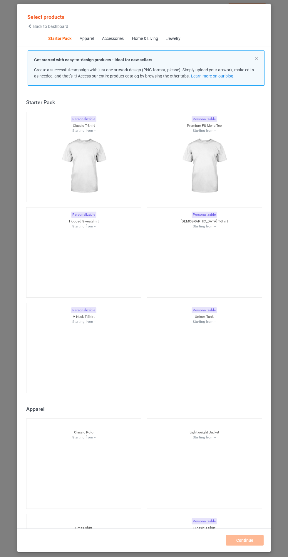
scroll to position [7, 0]
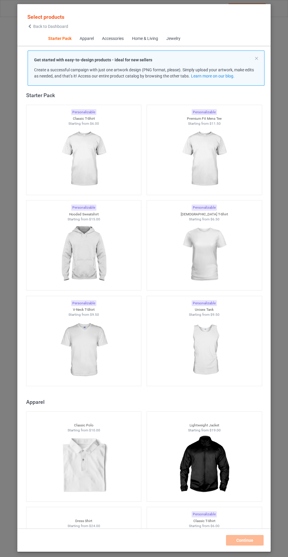
click at [90, 254] on img at bounding box center [83, 255] width 53 height 66
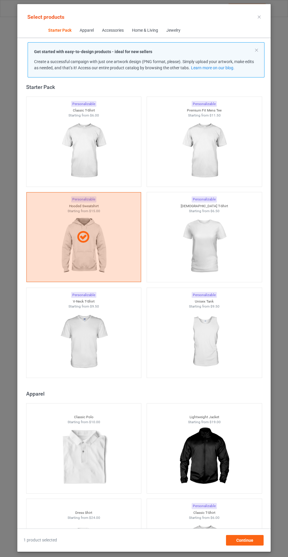
click at [105, 347] on img at bounding box center [83, 342] width 53 height 66
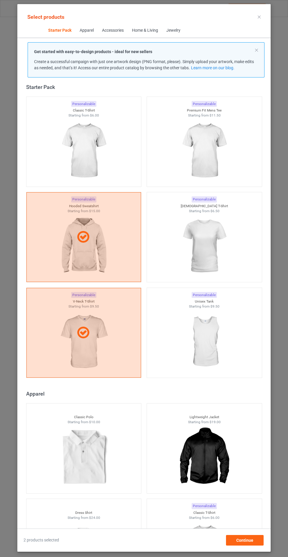
scroll to position [34, 0]
click at [258, 544] on div "Continue" at bounding box center [245, 540] width 38 height 11
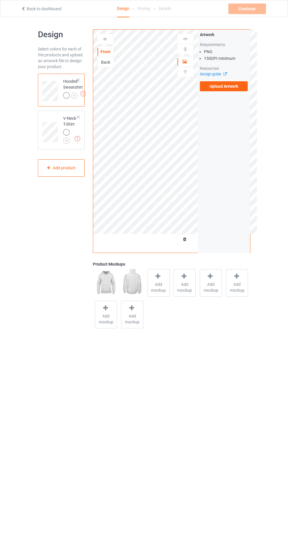
click at [236, 86] on label "Upload Artwork" at bounding box center [224, 86] width 48 height 10
click at [0, 0] on input "Upload Artwork" at bounding box center [0, 0] width 0 height 0
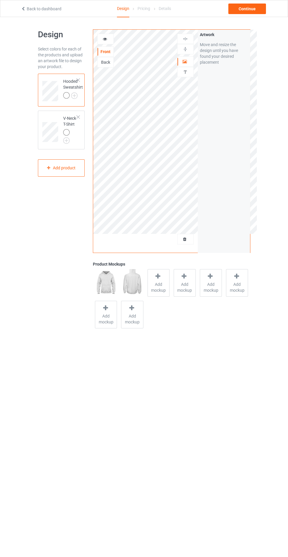
click at [108, 38] on div at bounding box center [105, 39] width 16 height 6
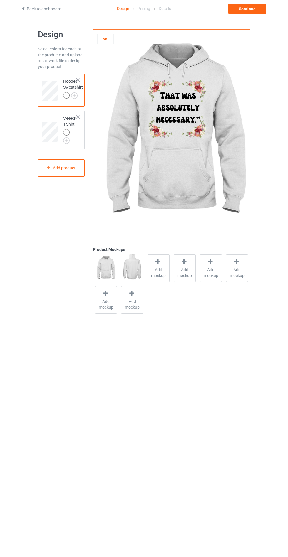
click at [105, 39] on icon at bounding box center [104, 38] width 5 height 4
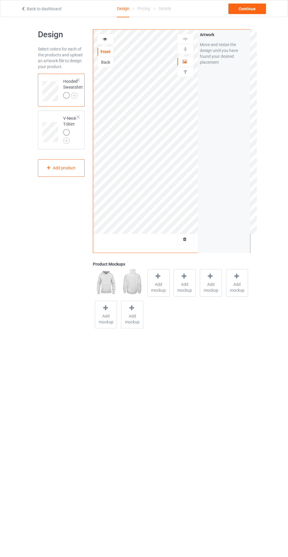
click at [190, 241] on div at bounding box center [185, 239] width 16 height 6
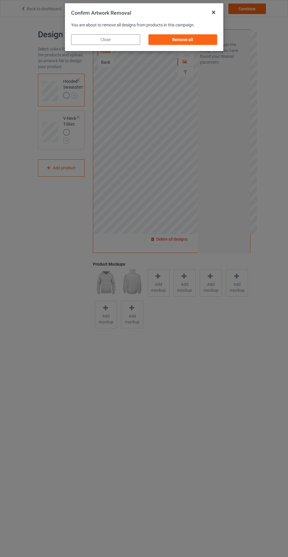
click at [201, 44] on div "Remove all" at bounding box center [182, 39] width 69 height 11
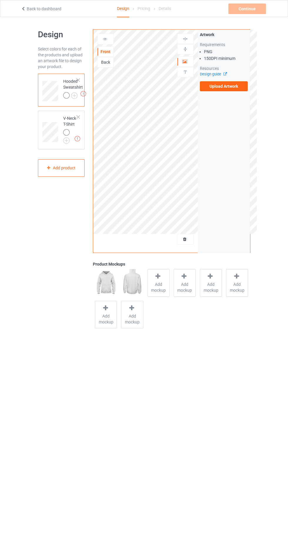
click at [232, 86] on label "Upload Artwork" at bounding box center [224, 86] width 48 height 10
click at [0, 0] on input "Upload Artwork" at bounding box center [0, 0] width 0 height 0
click at [236, 89] on label "Upload Artwork" at bounding box center [224, 86] width 48 height 10
click at [0, 0] on input "Upload Artwork" at bounding box center [0, 0] width 0 height 0
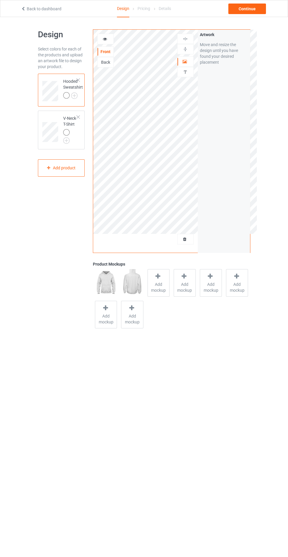
click at [159, 290] on span "Add mockup" at bounding box center [158, 287] width 21 height 12
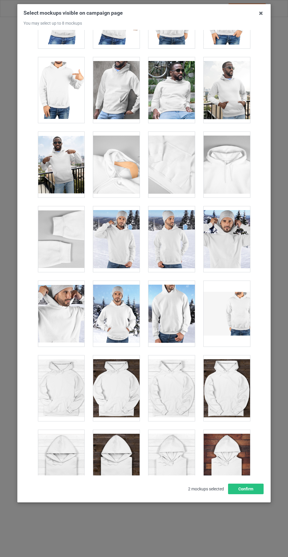
scroll to position [4737, 0]
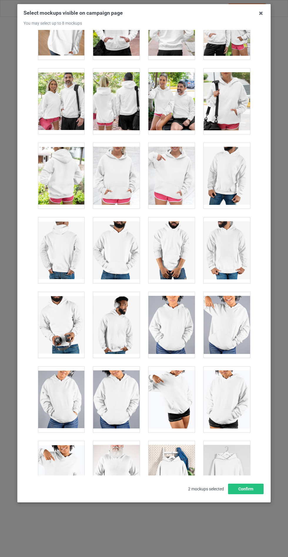
click at [124, 163] on div at bounding box center [116, 176] width 46 height 66
click at [251, 494] on button "Confirm" at bounding box center [246, 489] width 36 height 11
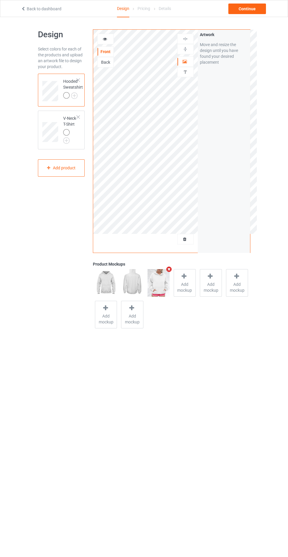
click at [0, 0] on img at bounding box center [0, 0] width 0 height 0
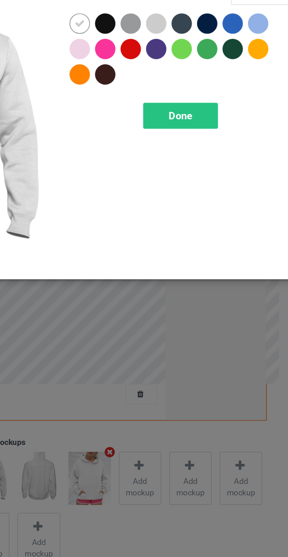
click at [193, 46] on div at bounding box center [193, 47] width 11 height 11
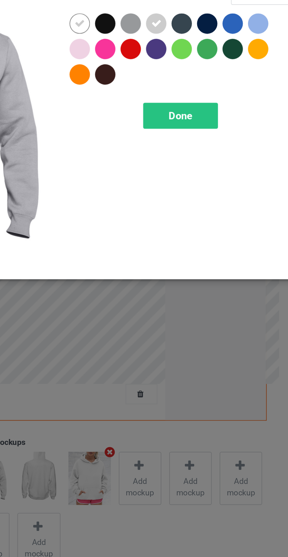
click at [155, 62] on div at bounding box center [153, 60] width 11 height 11
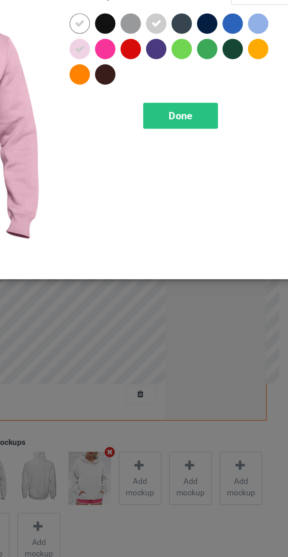
click at [244, 47] on div at bounding box center [245, 47] width 11 height 11
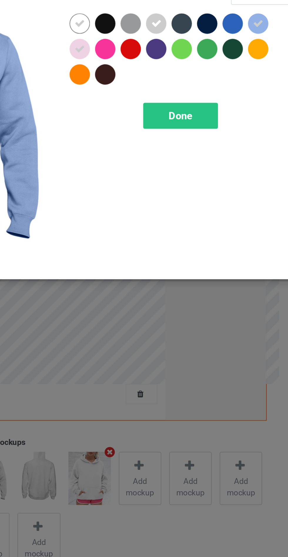
click at [214, 96] on div "Done" at bounding box center [205, 95] width 39 height 14
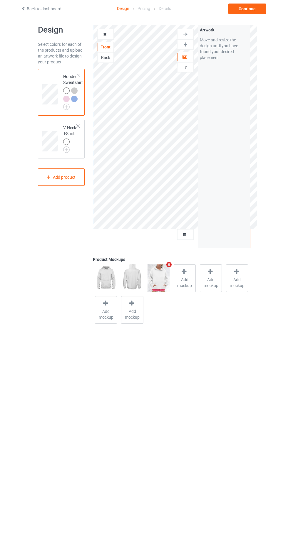
scroll to position [12, 0]
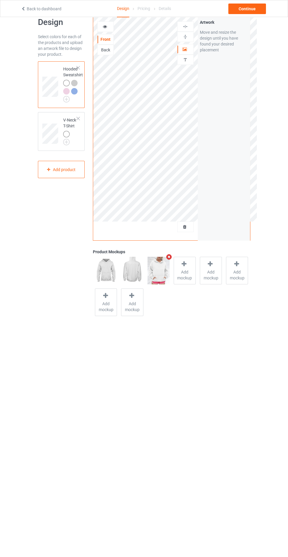
click at [0, 0] on img at bounding box center [0, 0] width 0 height 0
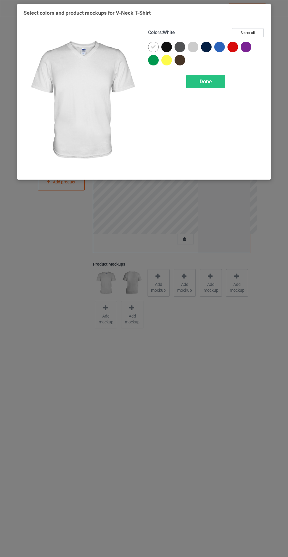
click at [193, 51] on div at bounding box center [193, 47] width 11 height 11
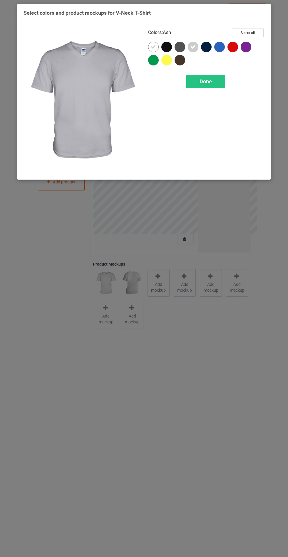
click at [215, 84] on div "Done" at bounding box center [205, 82] width 39 height 14
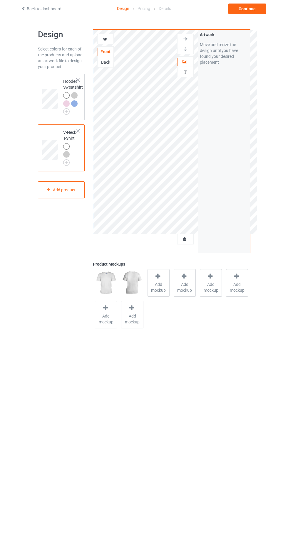
click at [156, 282] on span "Add mockup" at bounding box center [158, 287] width 21 height 12
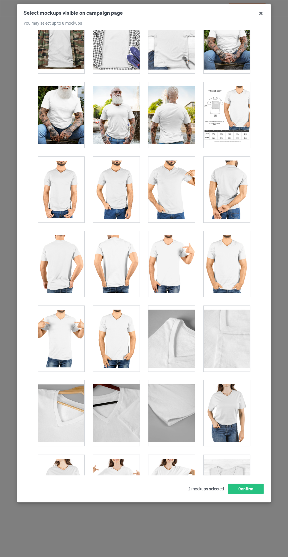
scroll to position [791, 0]
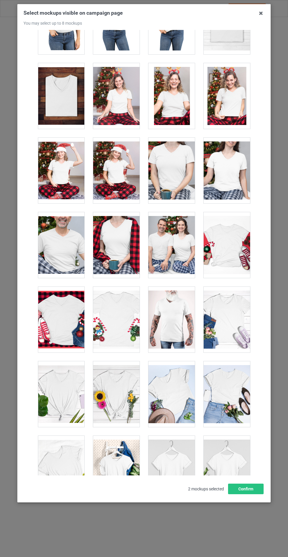
click at [235, 326] on div at bounding box center [226, 320] width 46 height 66
click at [127, 412] on div at bounding box center [116, 394] width 46 height 66
click at [249, 494] on button "Confirm" at bounding box center [246, 489] width 36 height 11
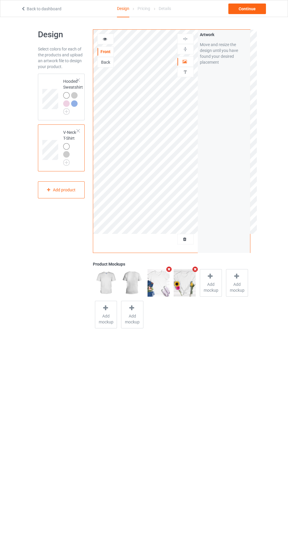
click at [212, 288] on span "Add mockup" at bounding box center [210, 287] width 21 height 12
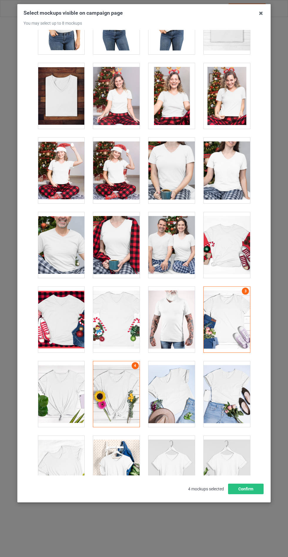
click at [127, 398] on div at bounding box center [116, 394] width 46 height 66
click at [240, 320] on div at bounding box center [226, 320] width 46 height 66
click at [230, 391] on div at bounding box center [226, 394] width 46 height 66
click at [121, 469] on div at bounding box center [116, 469] width 46 height 66
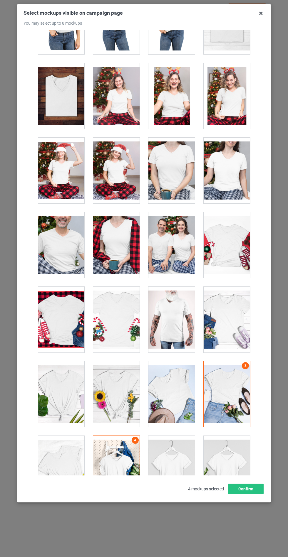
click at [239, 480] on div at bounding box center [226, 469] width 46 height 66
click at [249, 494] on button "Confirm" at bounding box center [246, 489] width 36 height 11
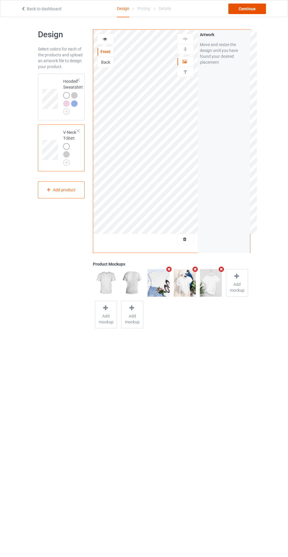
click at [249, 9] on div "Continue" at bounding box center [247, 9] width 38 height 11
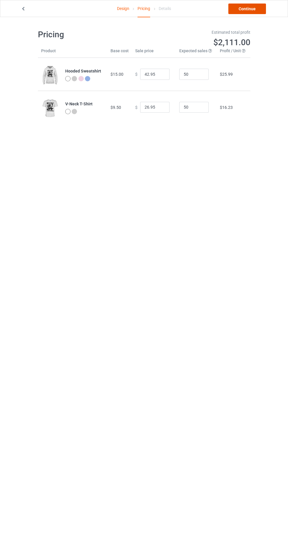
click at [247, 12] on link "Continue" at bounding box center [247, 9] width 38 height 11
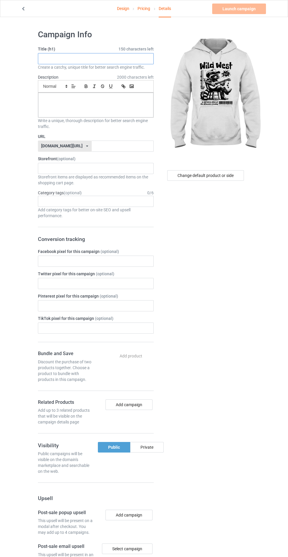
click at [149, 58] on input "text" at bounding box center [96, 58] width 116 height 11
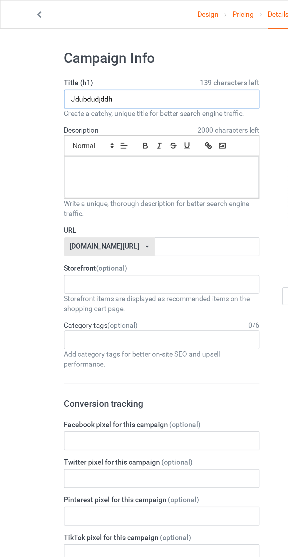
type input "Jdubdudjddh"
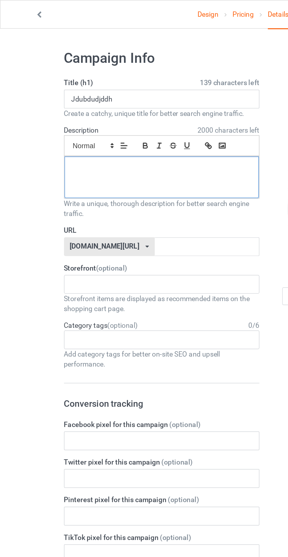
click at [48, 112] on div at bounding box center [95, 105] width 115 height 25
click at [135, 146] on input "text" at bounding box center [123, 146] width 62 height 11
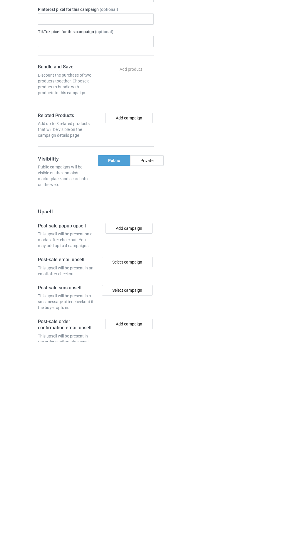
scroll to position [73, 0]
type input "Hdydhdydhf"
click at [150, 372] on div "Private" at bounding box center [146, 374] width 33 height 11
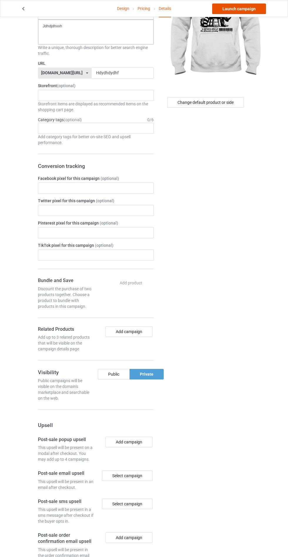
click at [238, 9] on link "Launch campaign" at bounding box center [239, 9] width 54 height 11
